Goal: Information Seeking & Learning: Learn about a topic

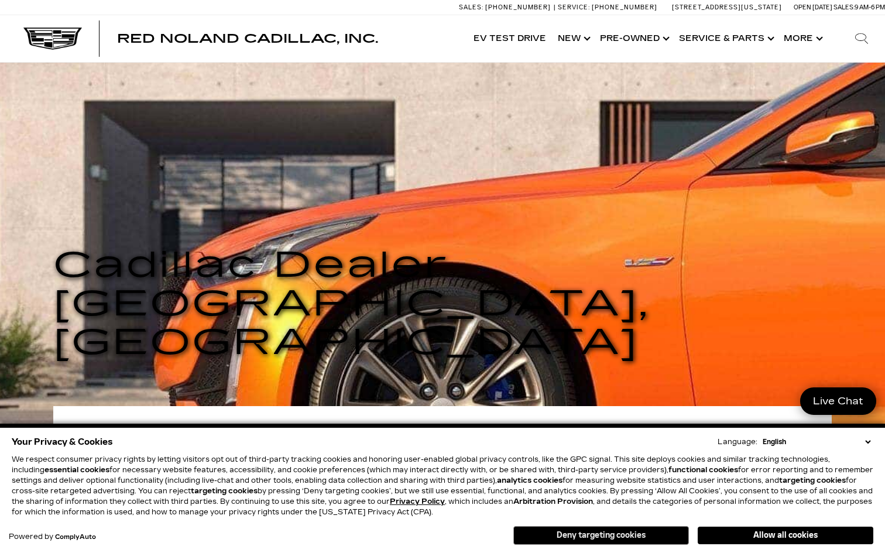
click at [598, 538] on button "Deny targeting cookies" at bounding box center [601, 535] width 176 height 19
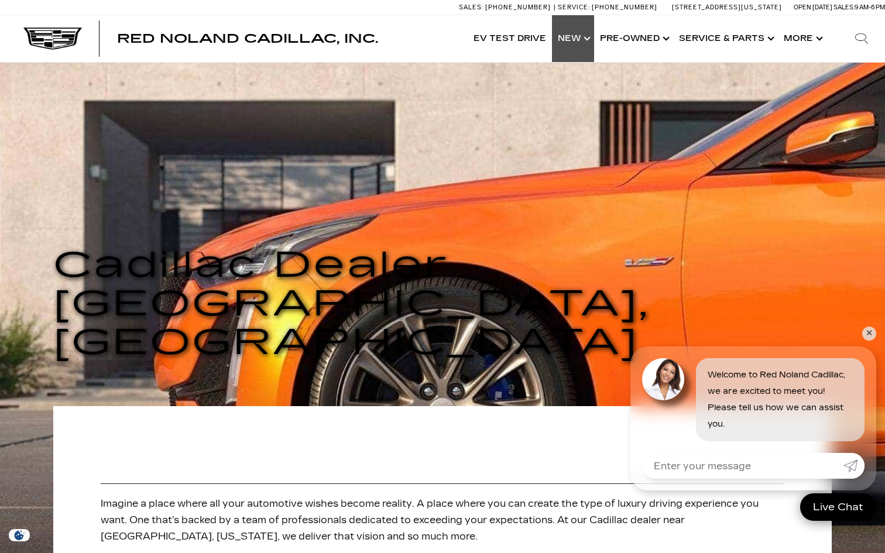
click at [579, 33] on link "Show New" at bounding box center [573, 38] width 42 height 47
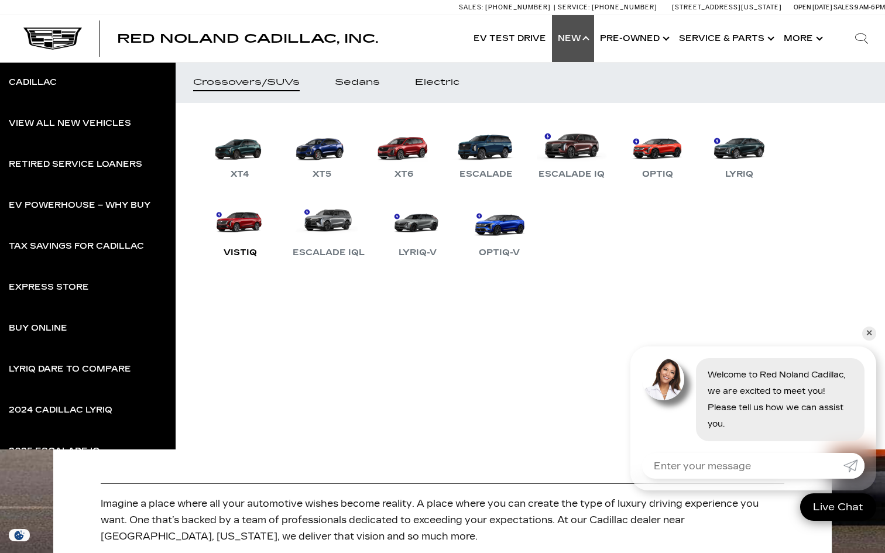
click at [275, 199] on link "VISTIQ" at bounding box center [240, 229] width 70 height 61
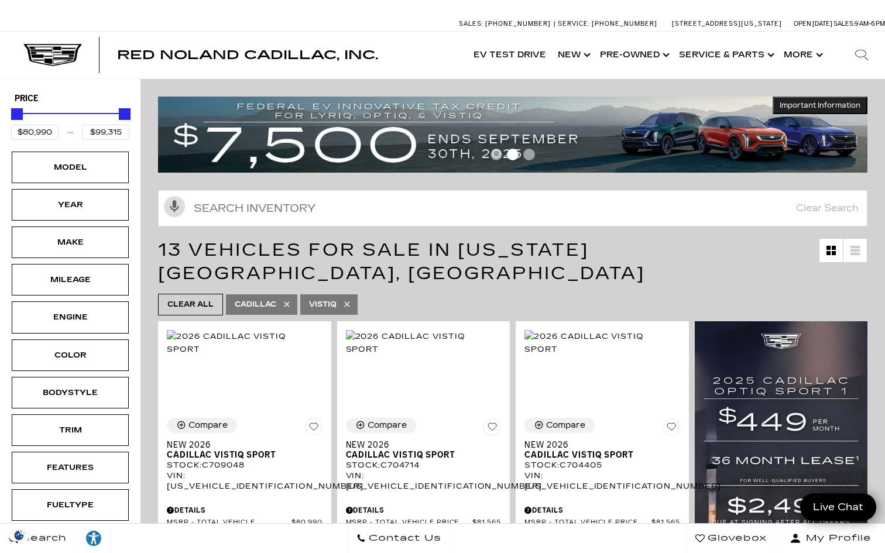
click at [496, 155] on span "Go to slide 1" at bounding box center [496, 155] width 12 height 12
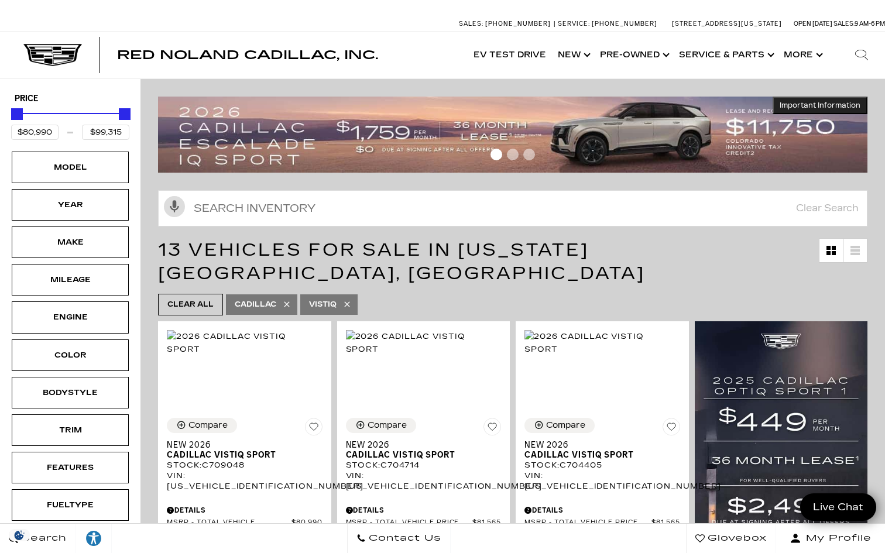
click at [701, 118] on img at bounding box center [512, 135] width 709 height 76
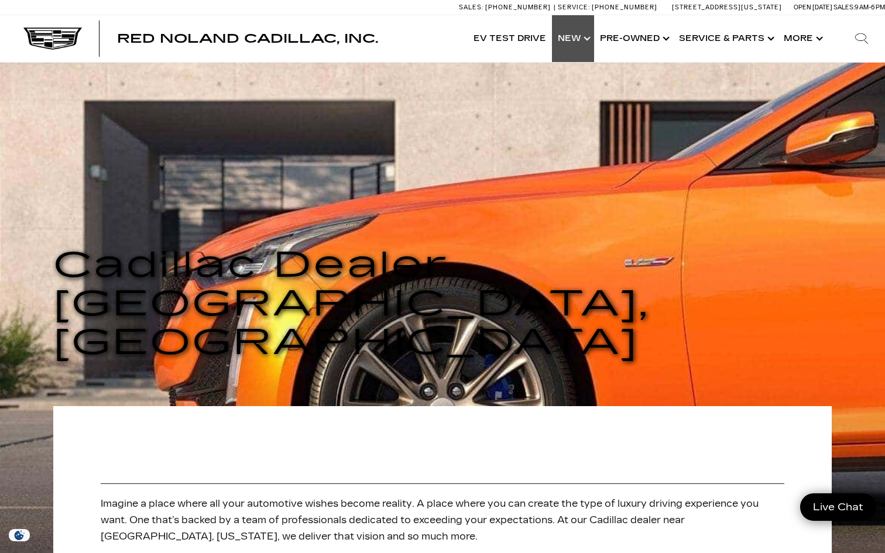
click at [565, 39] on link "Show New" at bounding box center [573, 38] width 42 height 47
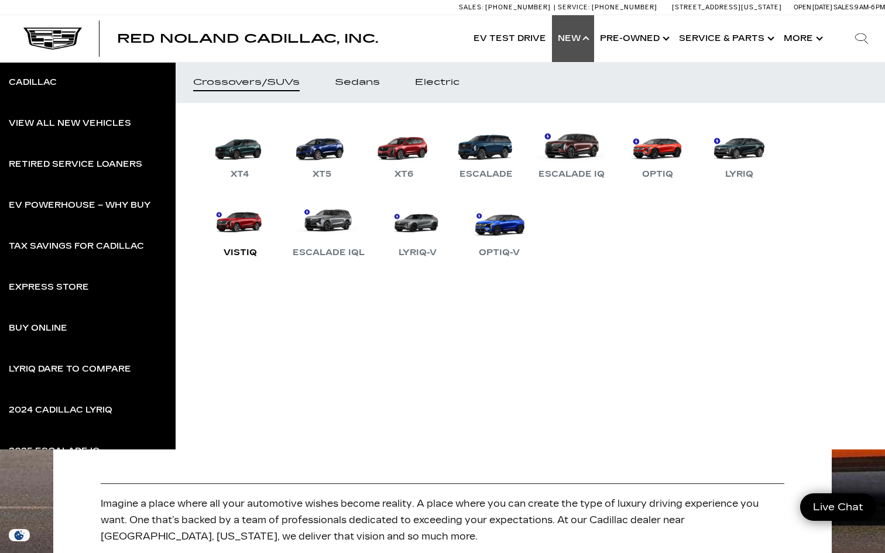
click at [275, 199] on link "VISTIQ" at bounding box center [240, 229] width 70 height 61
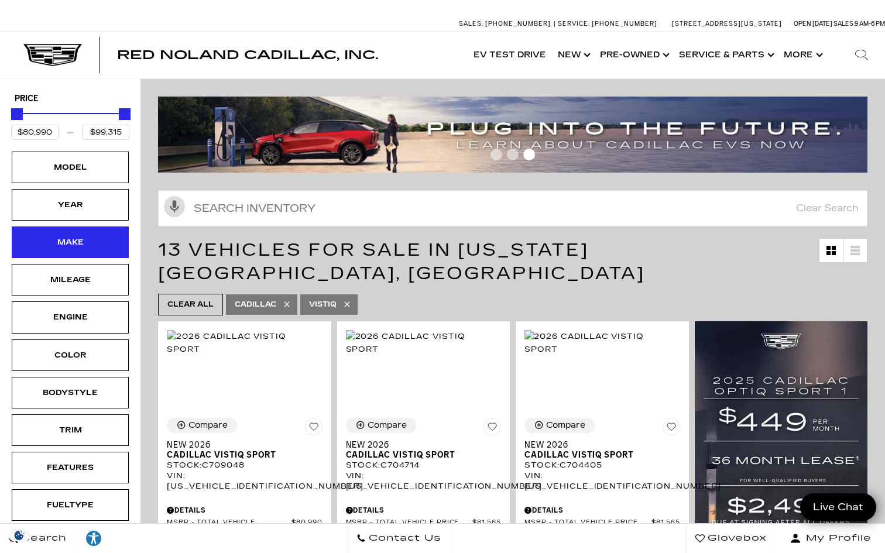
click at [66, 241] on div "Make" at bounding box center [70, 242] width 59 height 13
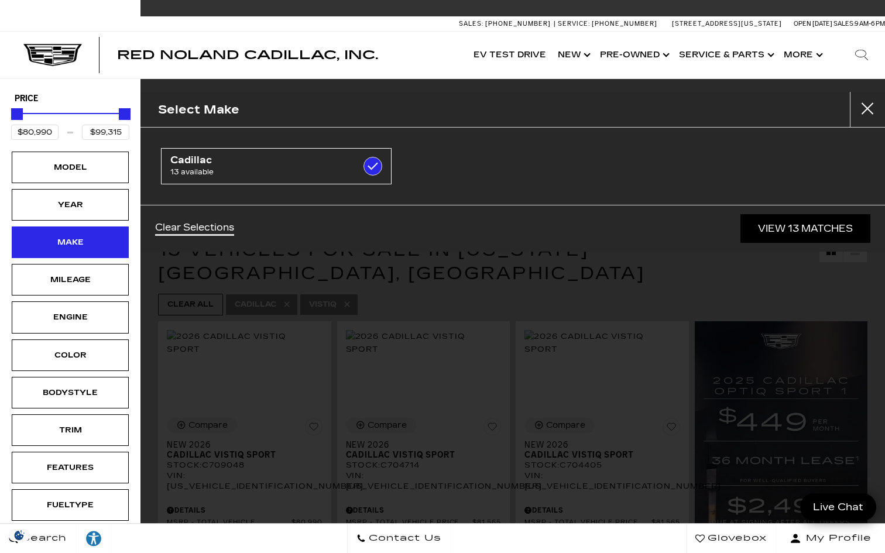
click at [66, 241] on div "Make" at bounding box center [70, 242] width 59 height 13
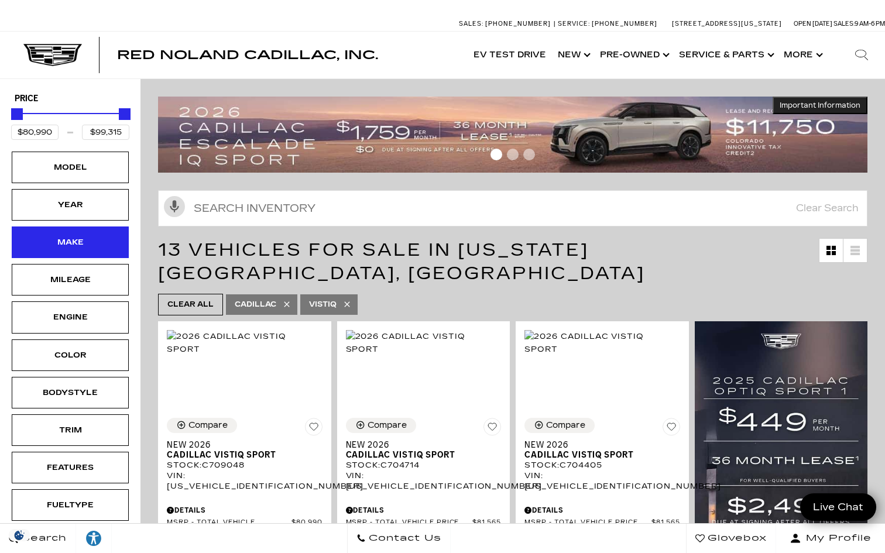
click at [68, 233] on div "Make" at bounding box center [70, 243] width 117 height 32
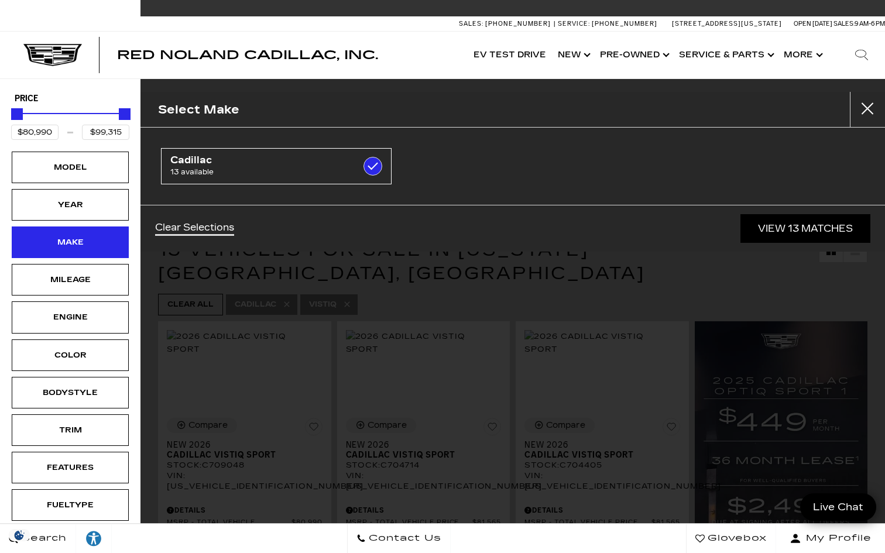
click at [68, 233] on div "Make" at bounding box center [70, 243] width 117 height 32
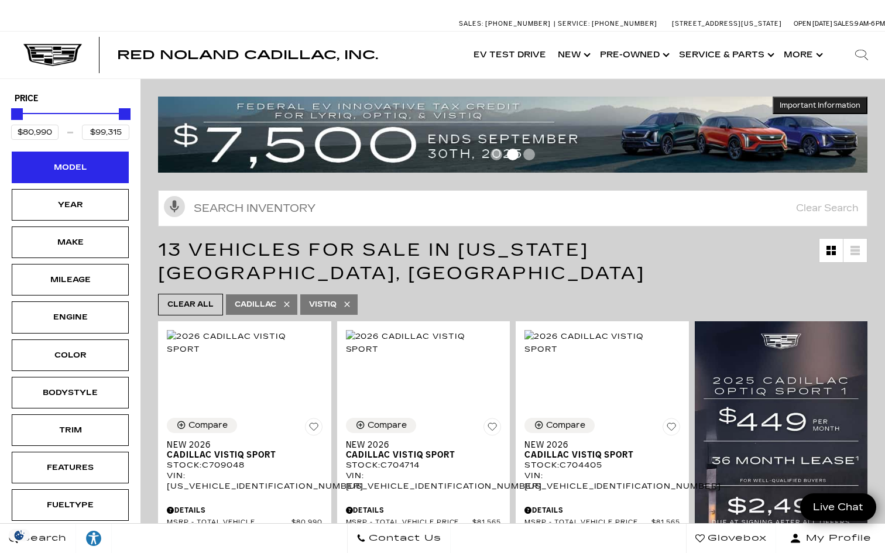
click at [74, 167] on div "Model" at bounding box center [70, 167] width 59 height 13
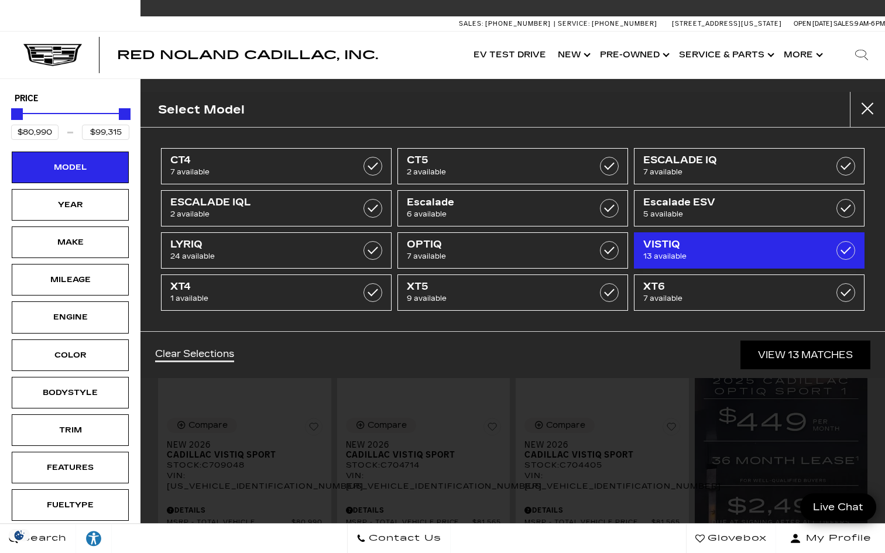
click at [657, 248] on span "VISTIQ" at bounding box center [733, 245] width 180 height 12
type input "$44,684"
type input "$179,434"
checkbox input "false"
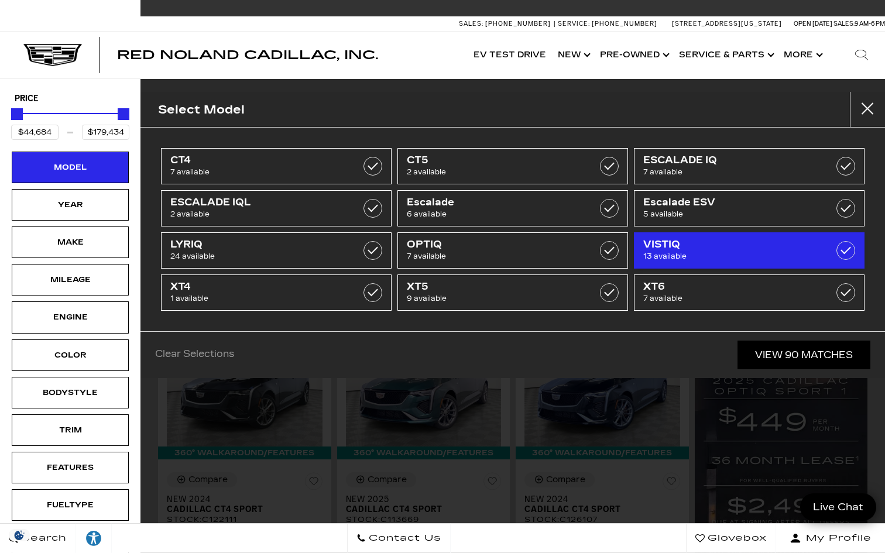
click at [849, 251] on label at bounding box center [845, 250] width 19 height 19
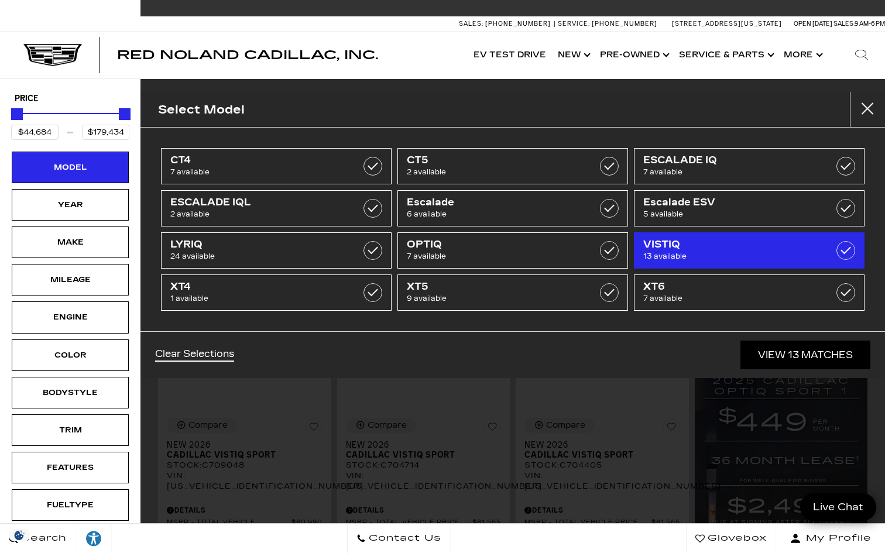
type input "$80,990"
type input "$99,315"
checkbox input "true"
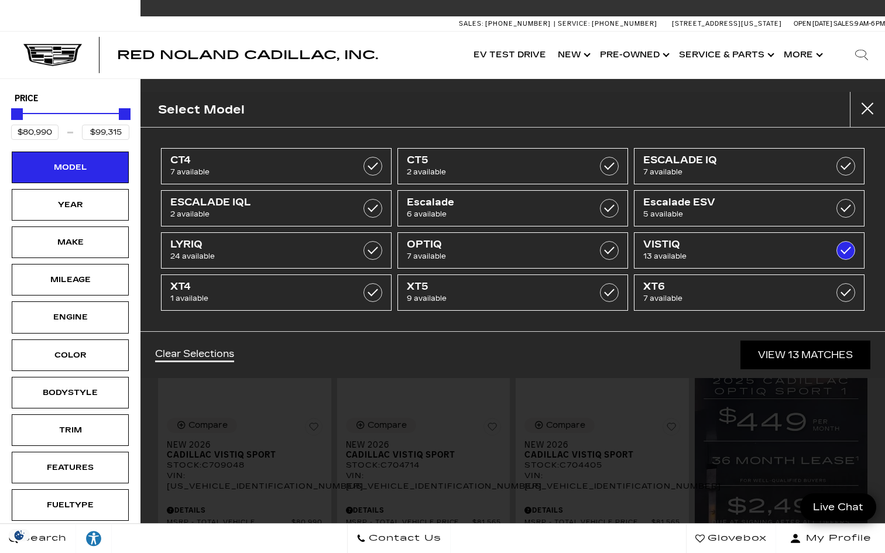
click at [807, 361] on link "View 13 Matches" at bounding box center [805, 355] width 130 height 29
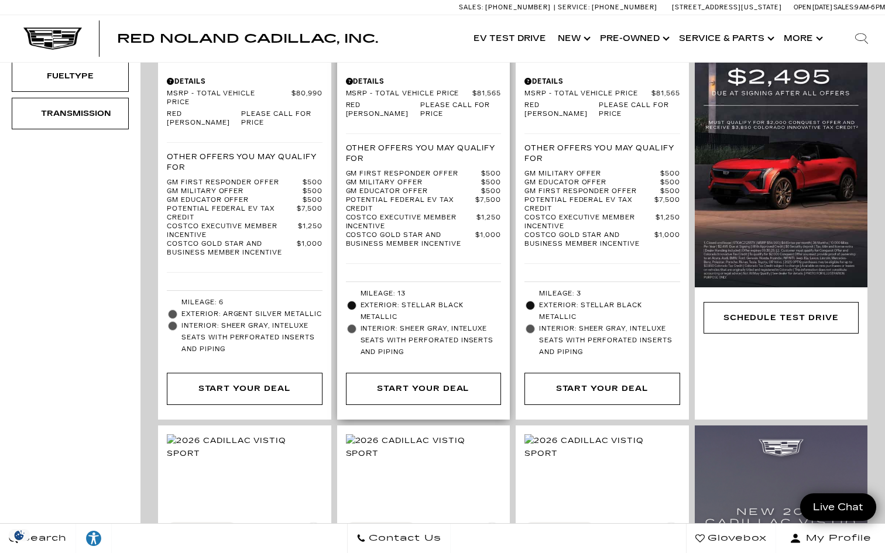
scroll to position [429, 0]
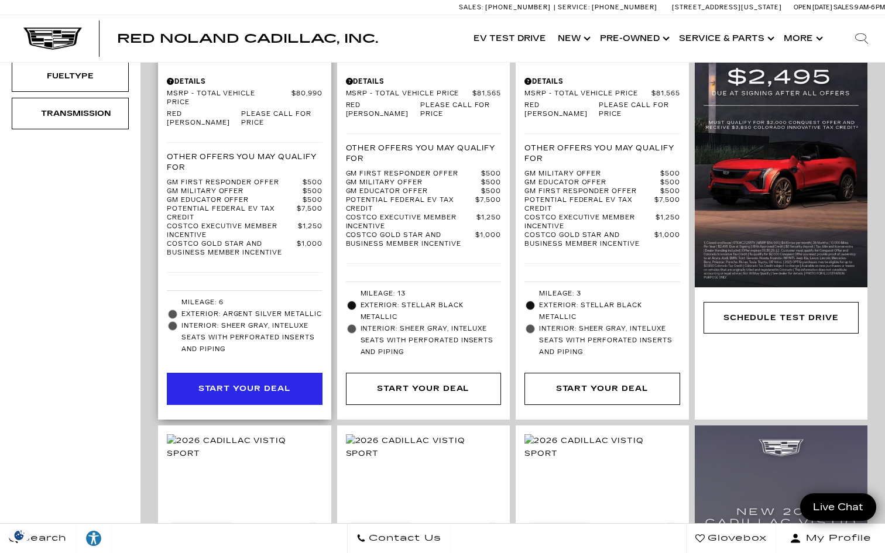
click at [212, 382] on div "Start Your Deal" at bounding box center [244, 388] width 92 height 13
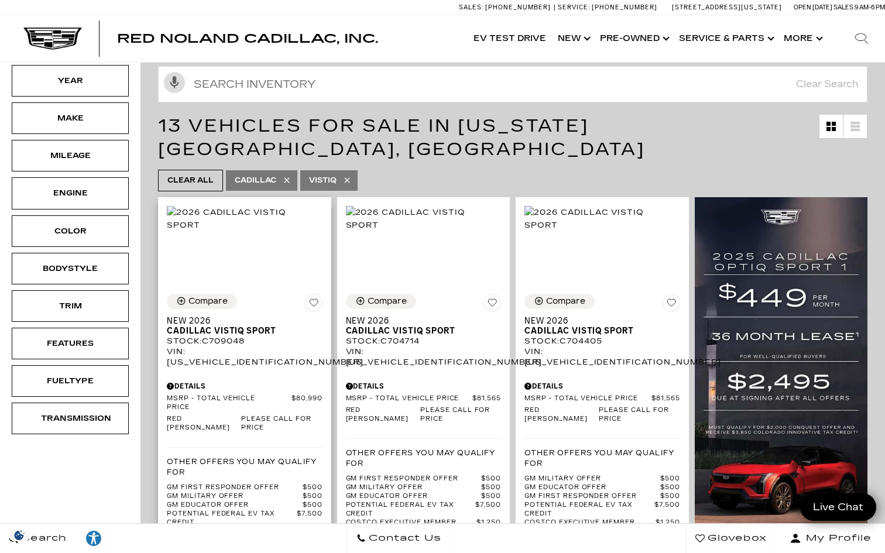
scroll to position [140, 0]
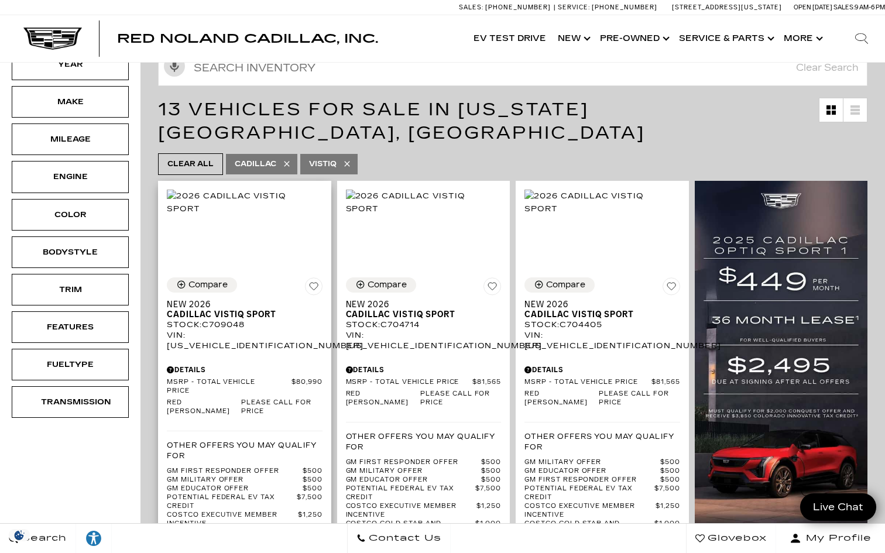
click at [197, 365] on div "Details" at bounding box center [245, 370] width 156 height 11
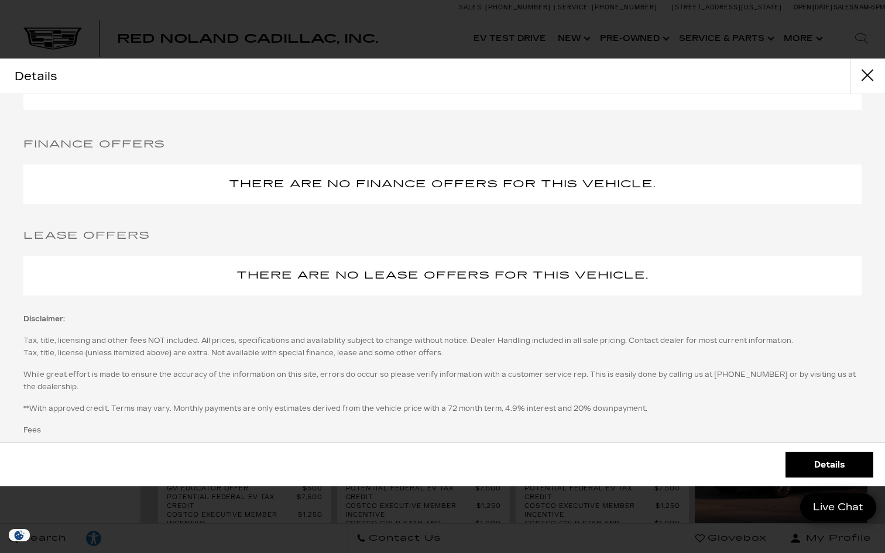
scroll to position [1392, 0]
click at [867, 78] on button "Close" at bounding box center [867, 76] width 35 height 35
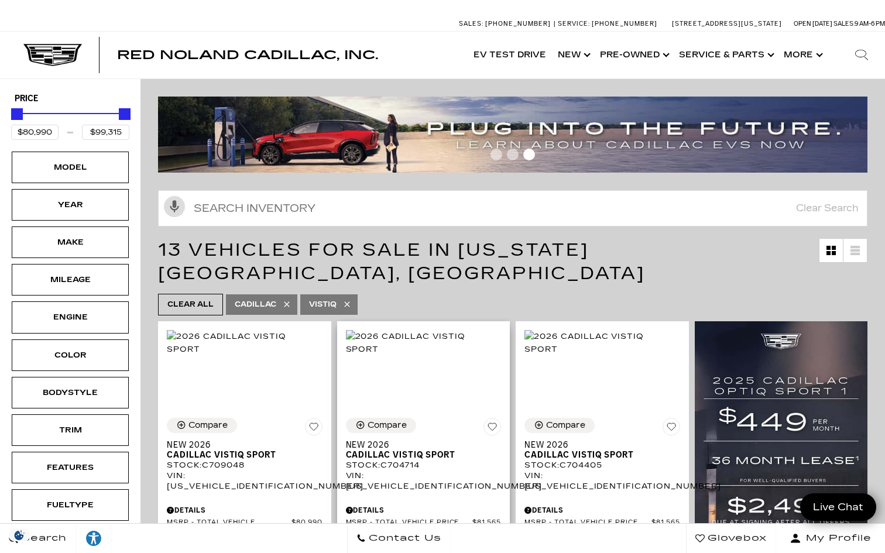
scroll to position [0, 0]
